Goal: Navigation & Orientation: Find specific page/section

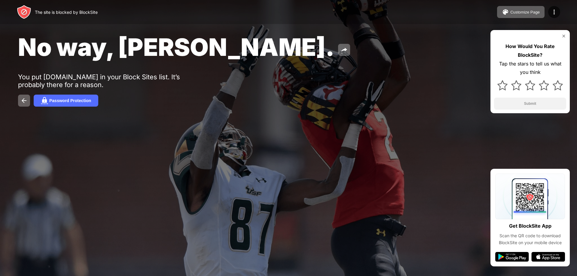
drag, startPoint x: 57, startPoint y: 5, endPoint x: 367, endPoint y: 122, distance: 330.9
click at [367, 122] on div "No way, Jose. You put youtube.com in your Block Sites list. It’s probably there…" at bounding box center [288, 69] width 577 height 139
drag, startPoint x: 476, startPoint y: 1, endPoint x: 153, endPoint y: 153, distance: 357.2
click at [153, 153] on div at bounding box center [288, 138] width 577 height 276
